Goal: Check status: Check status

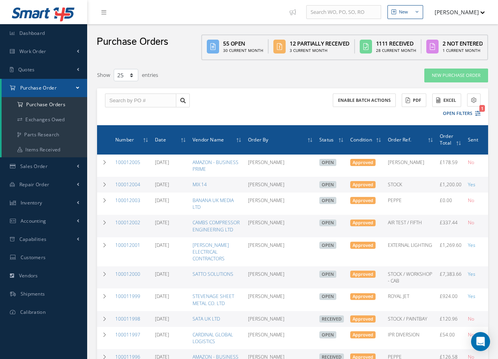
select select "25"
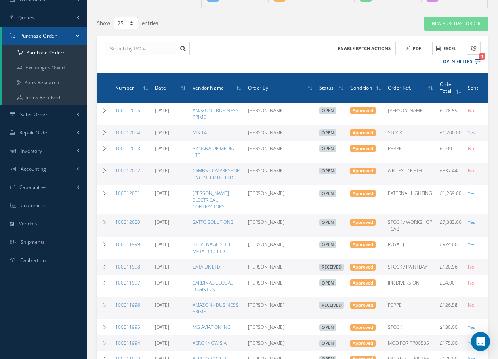
scroll to position [158, 0]
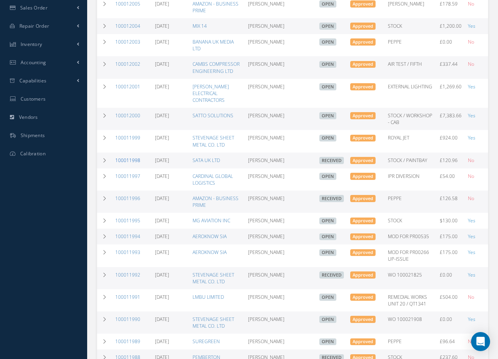
click at [134, 161] on link "100011998" at bounding box center [127, 160] width 25 height 7
